Goal: Use online tool/utility: Utilize a website feature to perform a specific function

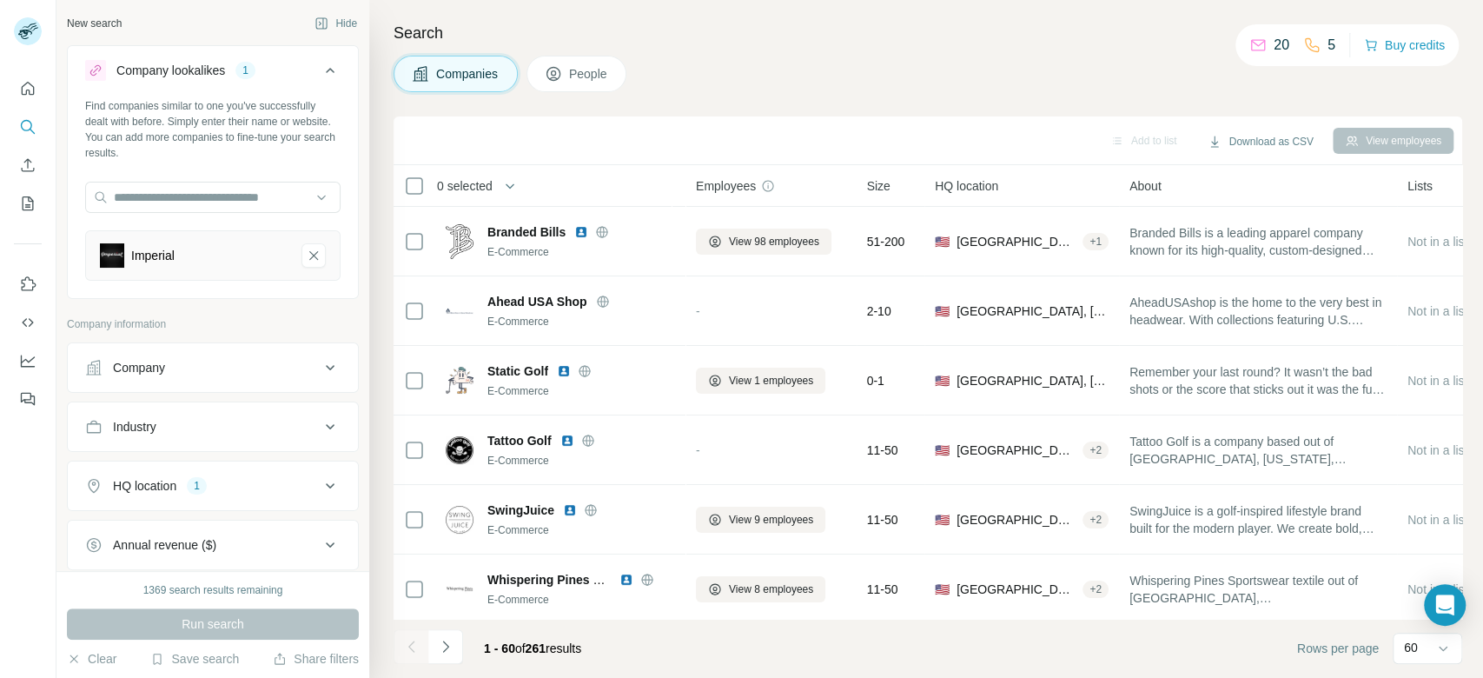
drag, startPoint x: 939, startPoint y: 31, endPoint x: 995, endPoint y: 17, distance: 57.3
click at [939, 31] on h4 "Search" at bounding box center [927, 33] width 1068 height 24
drag, startPoint x: 846, startPoint y: 52, endPoint x: 1035, endPoint y: 0, distance: 196.4
click at [846, 52] on div "Search Companies People Add to list Download as CSV View employees 0 selected C…" at bounding box center [926, 339] width 1114 height 678
click at [222, 200] on input "text" at bounding box center [212, 197] width 255 height 31
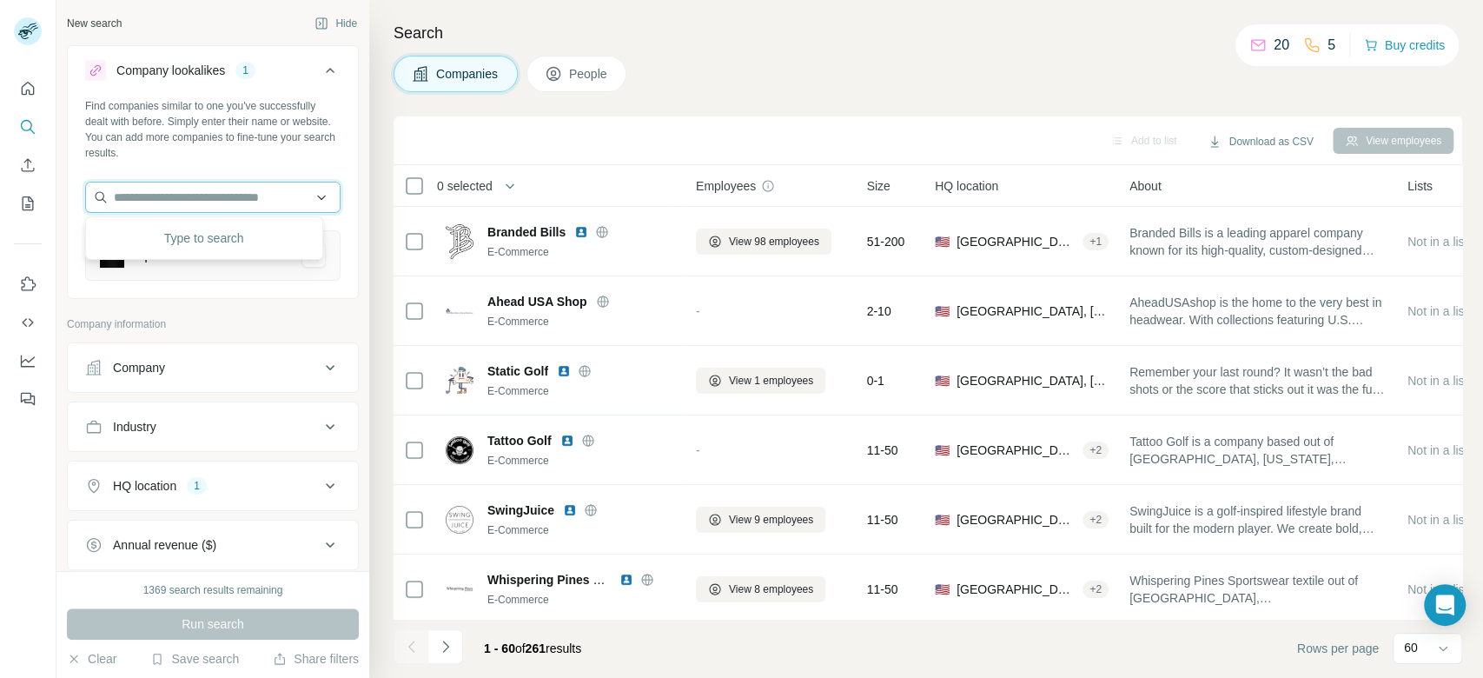
paste input "*********"
type input "*********"
click at [259, 228] on div "E plus M [DOMAIN_NAME]" at bounding box center [203, 244] width 229 height 47
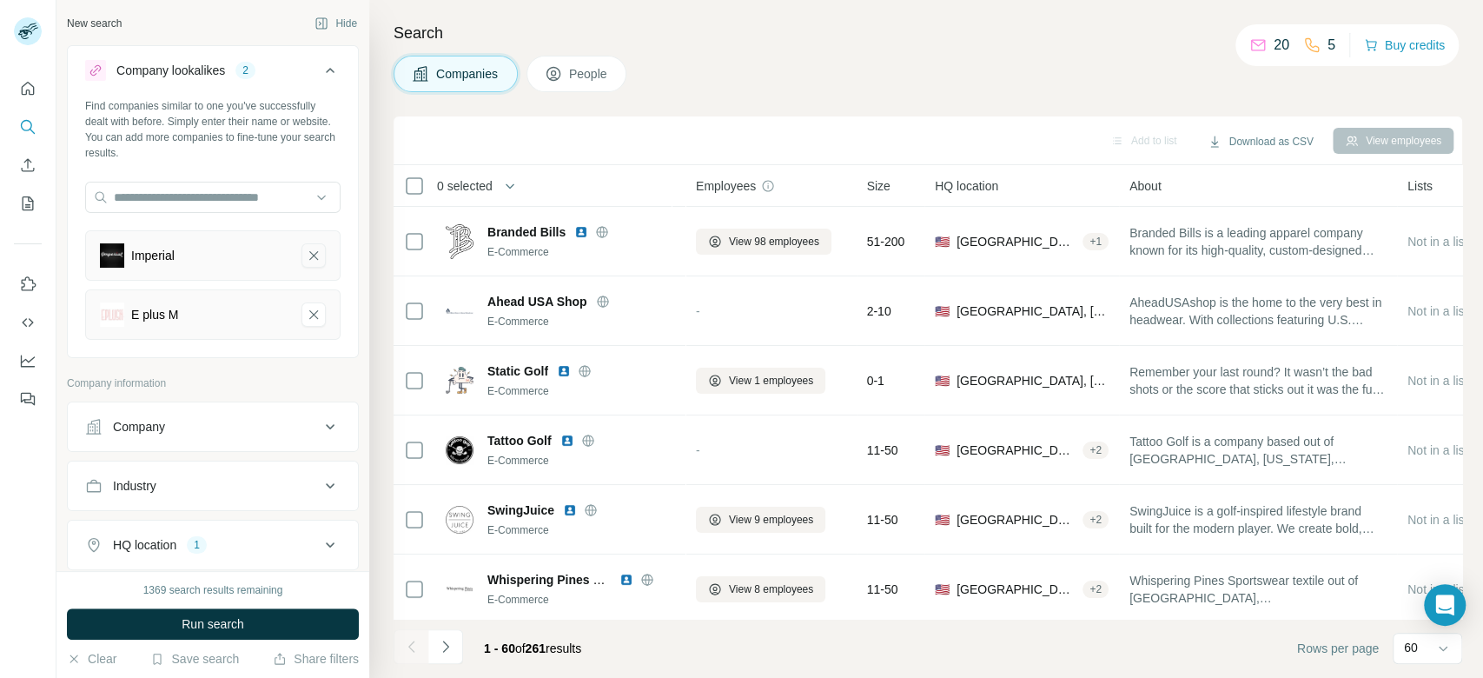
click at [306, 248] on icon "Imperial-remove-button" at bounding box center [314, 255] width 16 height 17
click at [270, 612] on button "Run search" at bounding box center [213, 623] width 292 height 31
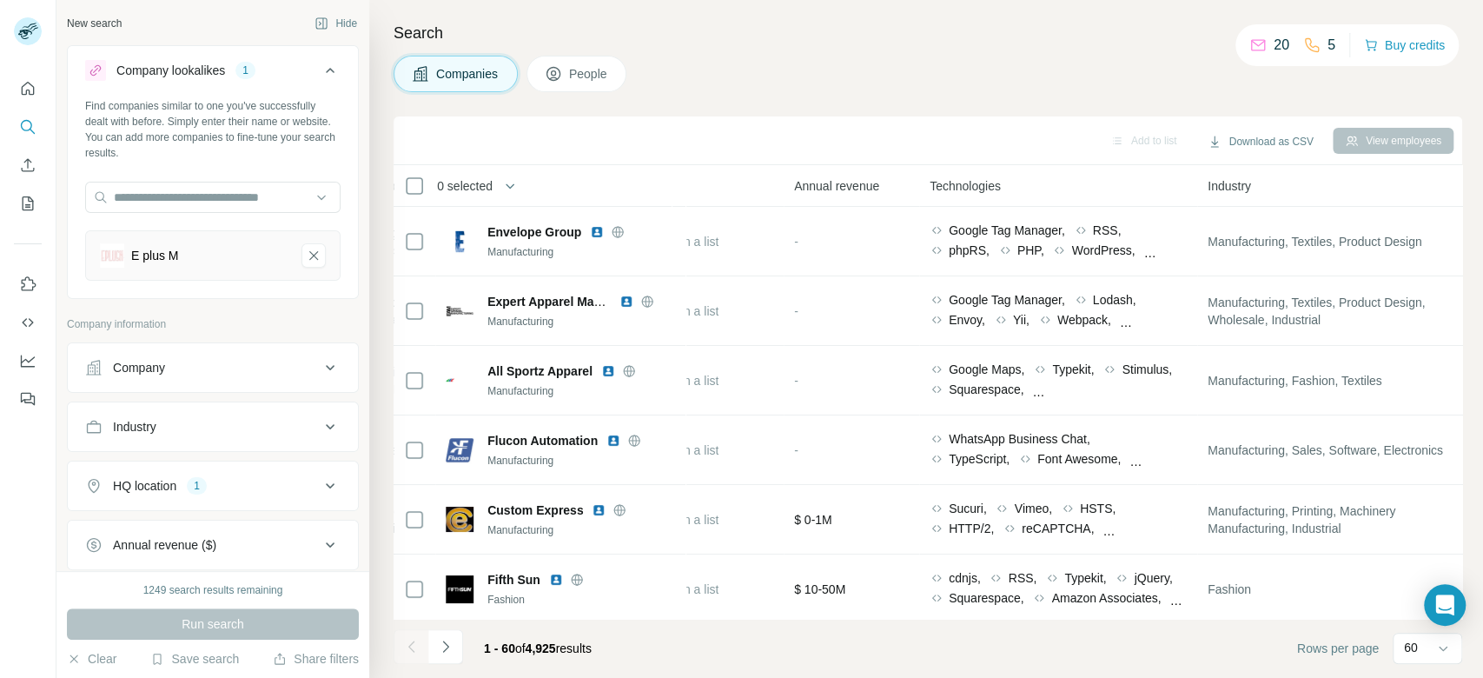
scroll to position [0, 786]
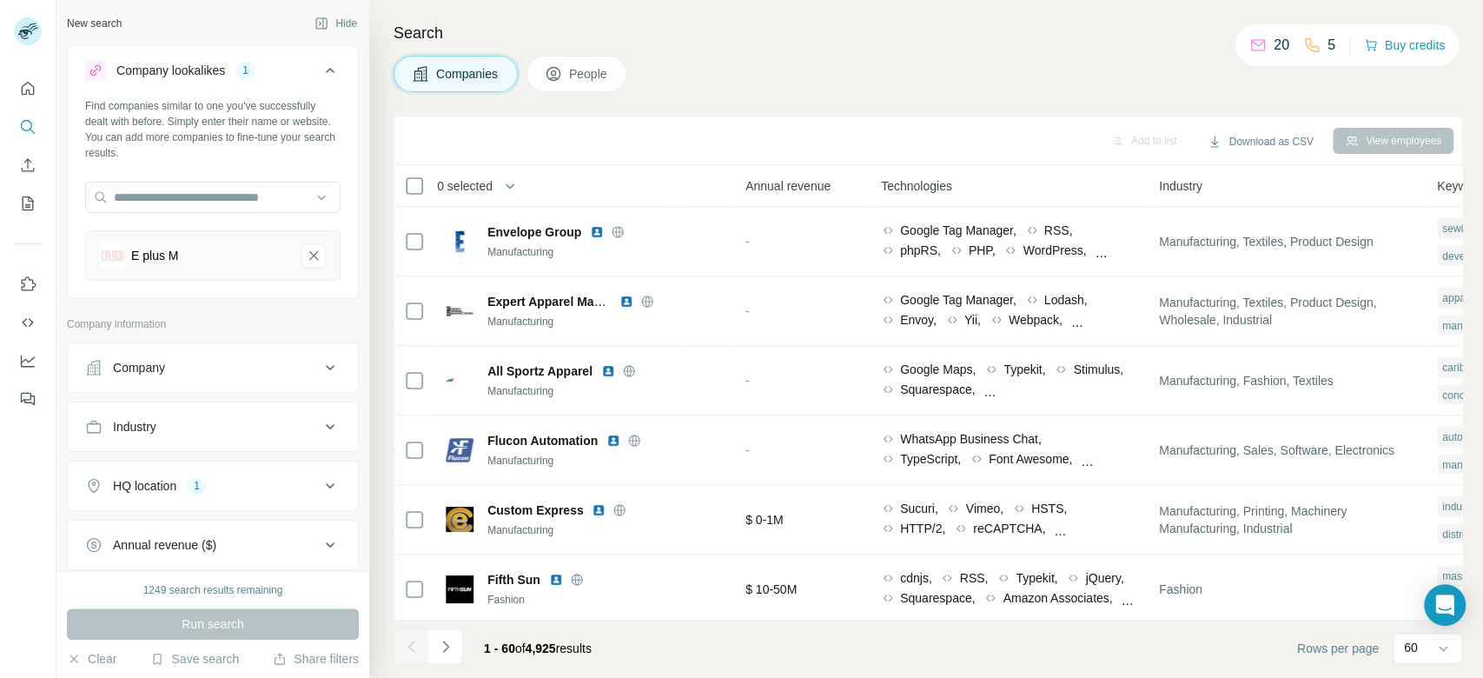
click at [261, 440] on button "Industry" at bounding box center [213, 427] width 290 height 42
click at [222, 476] on input at bounding box center [203, 469] width 215 height 19
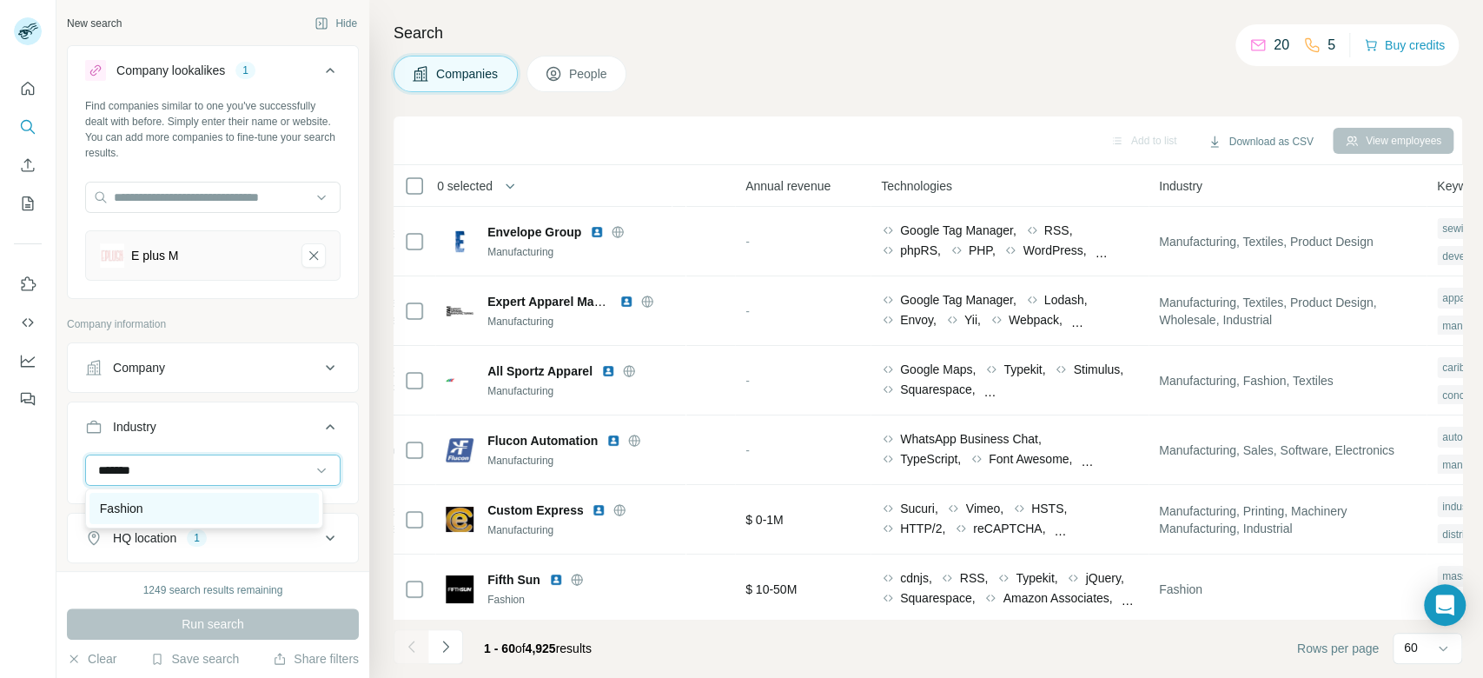
type input "*******"
click at [174, 512] on div "Fashion" at bounding box center [204, 507] width 208 height 17
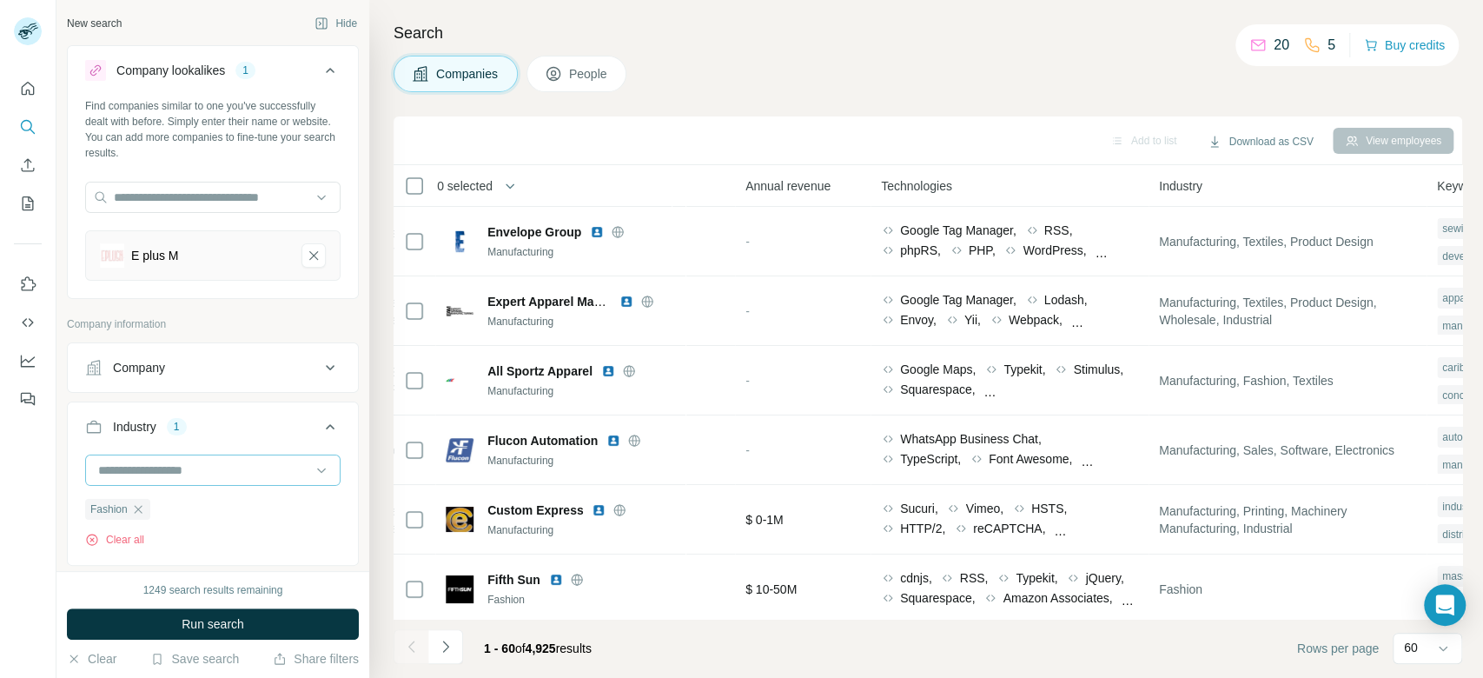
click at [202, 473] on input at bounding box center [203, 469] width 215 height 19
type input "********"
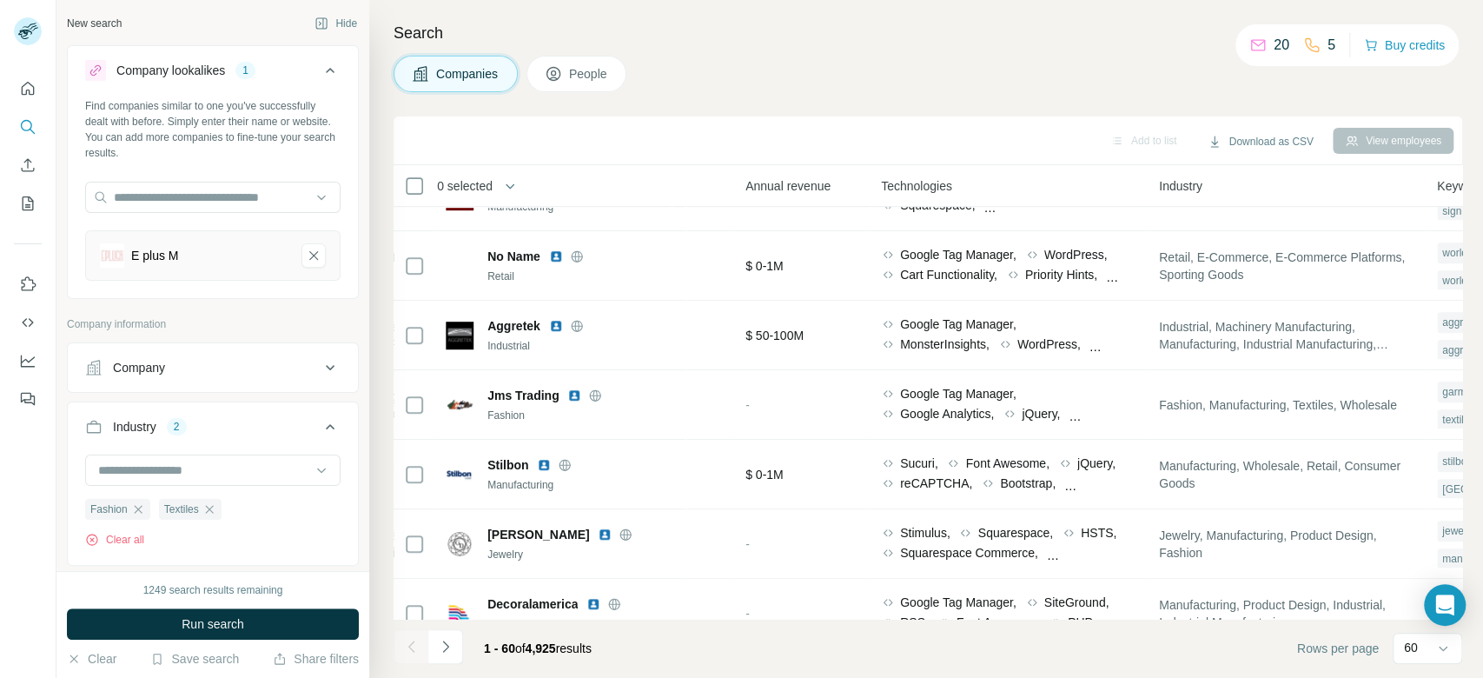
scroll to position [763, 786]
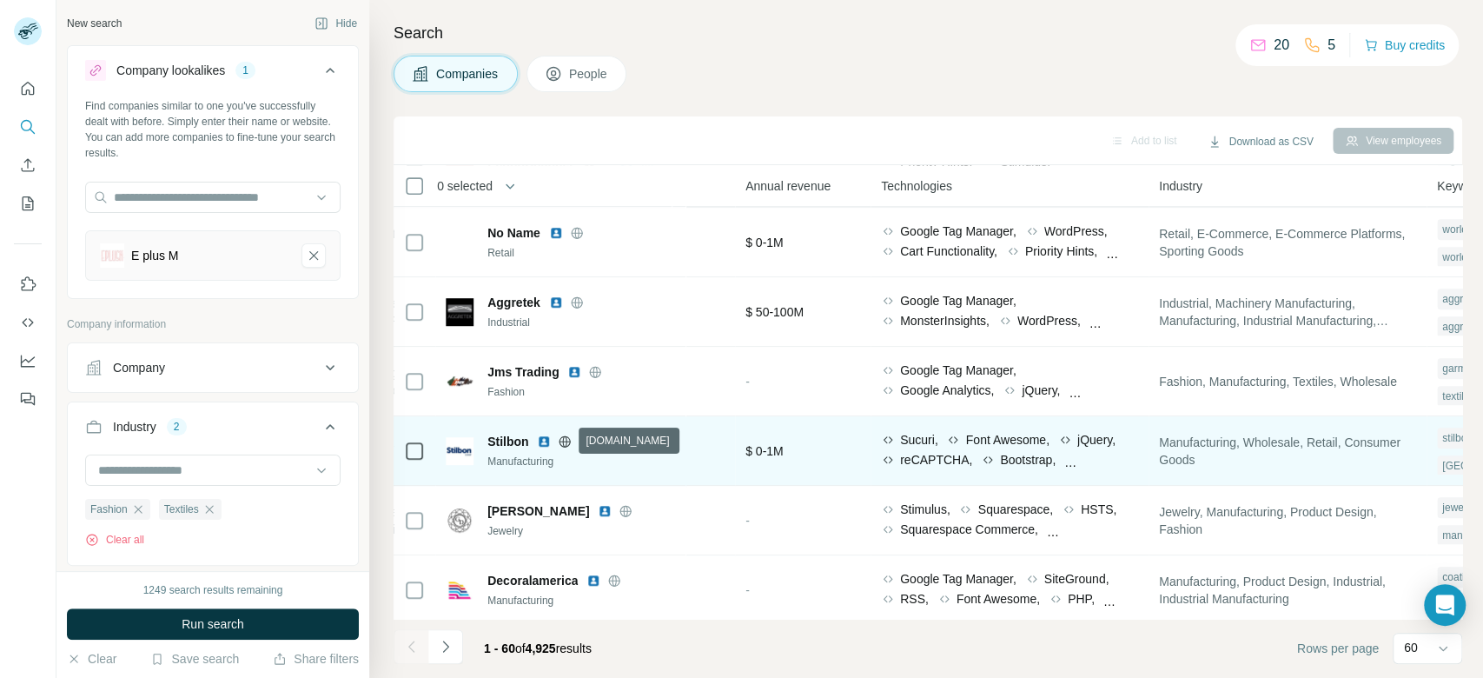
click at [563, 446] on icon at bounding box center [564, 440] width 11 height 11
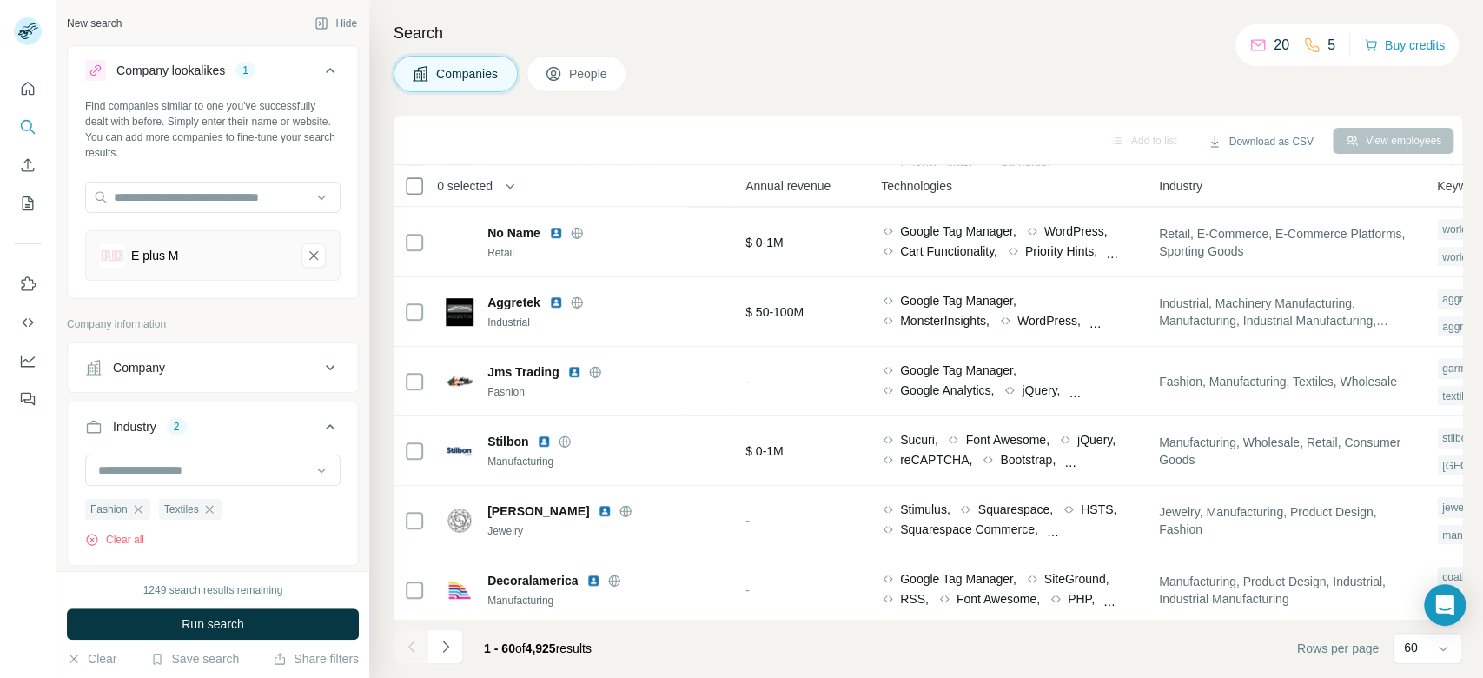
click at [277, 619] on button "Run search" at bounding box center [213, 623] width 292 height 31
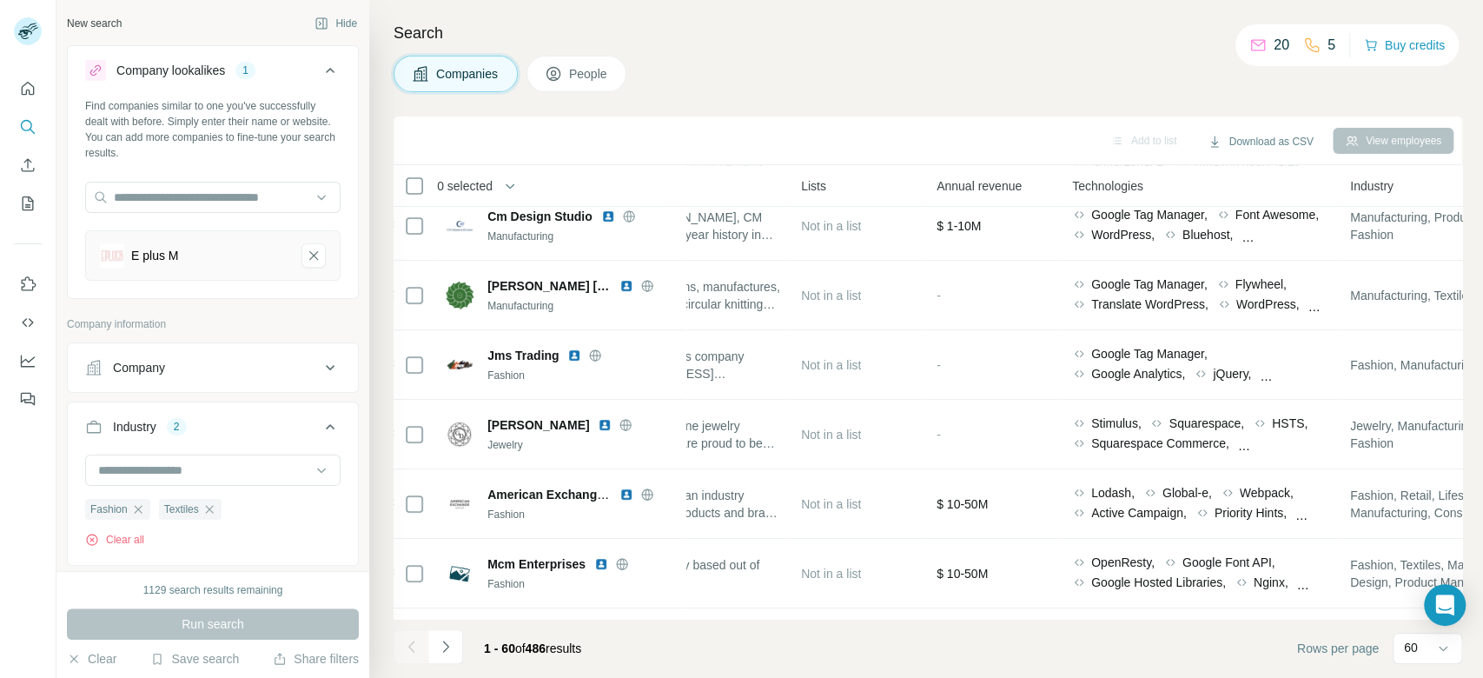
scroll to position [763, 595]
